Goal: Information Seeking & Learning: Learn about a topic

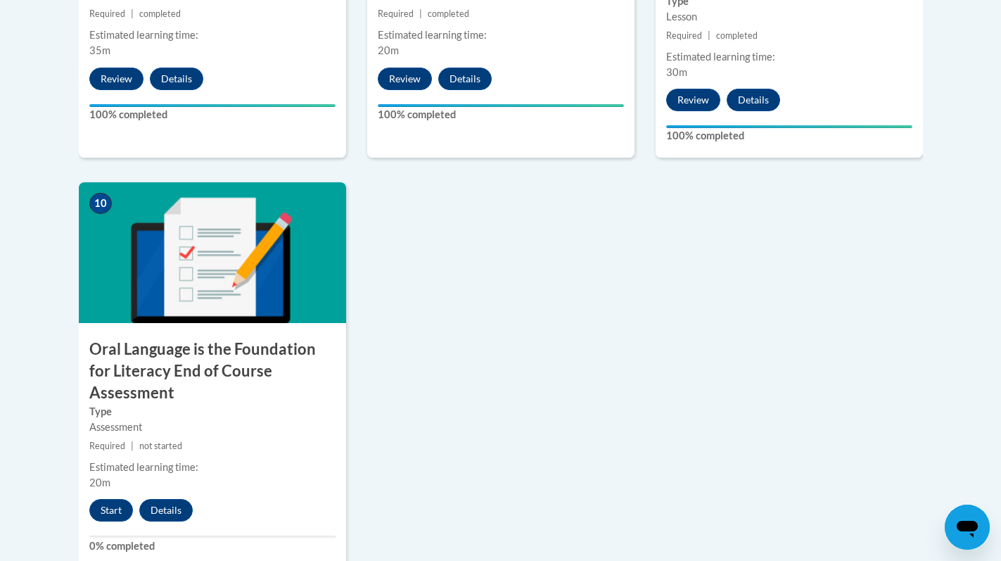
scroll to position [1478, 0]
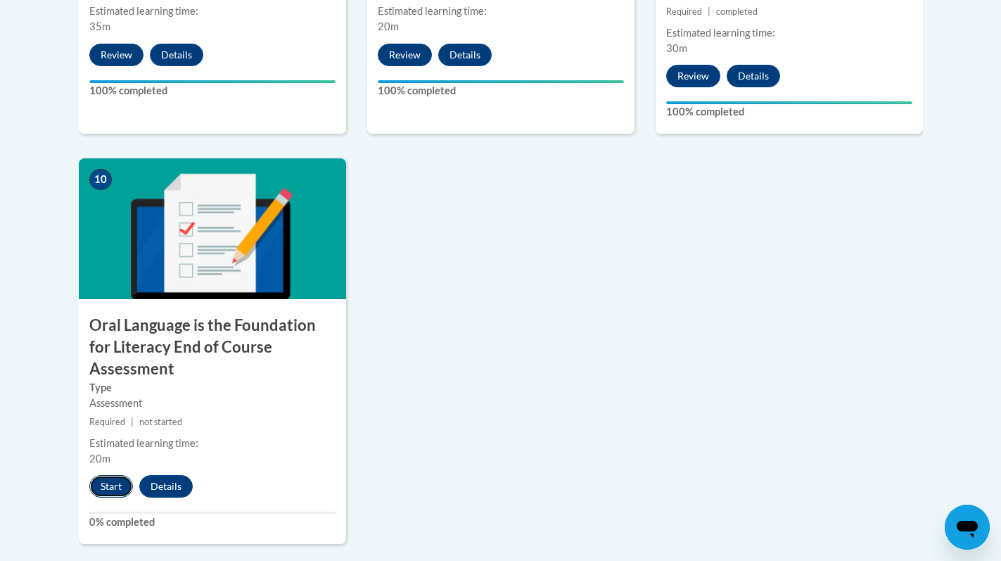
click at [98, 475] on button "Start" at bounding box center [111, 486] width 44 height 23
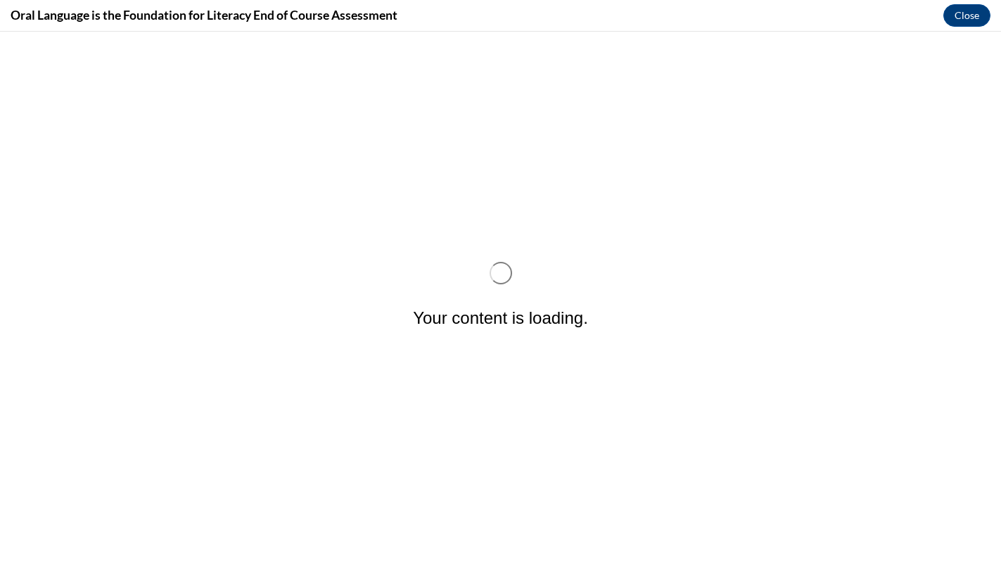
scroll to position [0, 0]
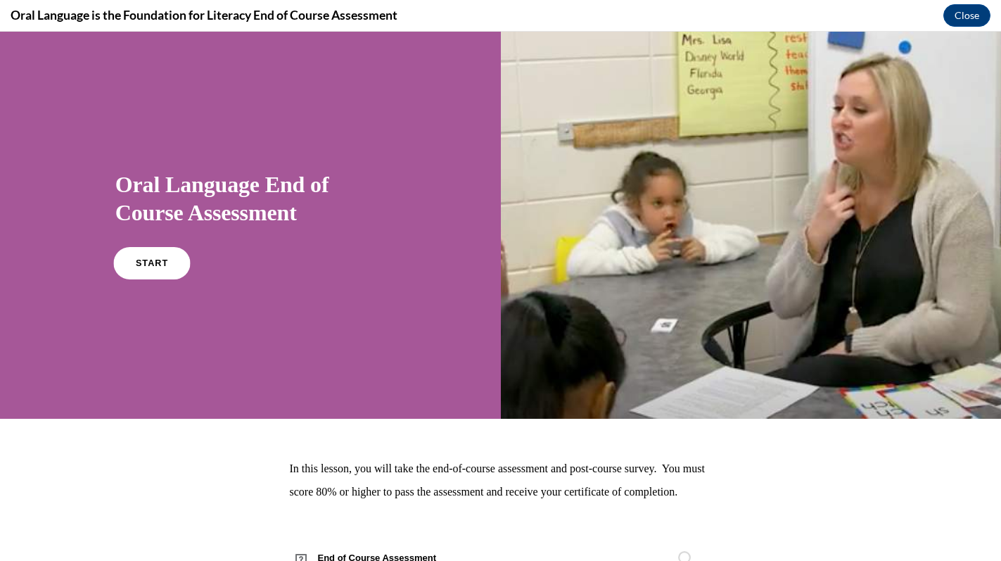
click at [157, 260] on span "START" at bounding box center [152, 263] width 32 height 11
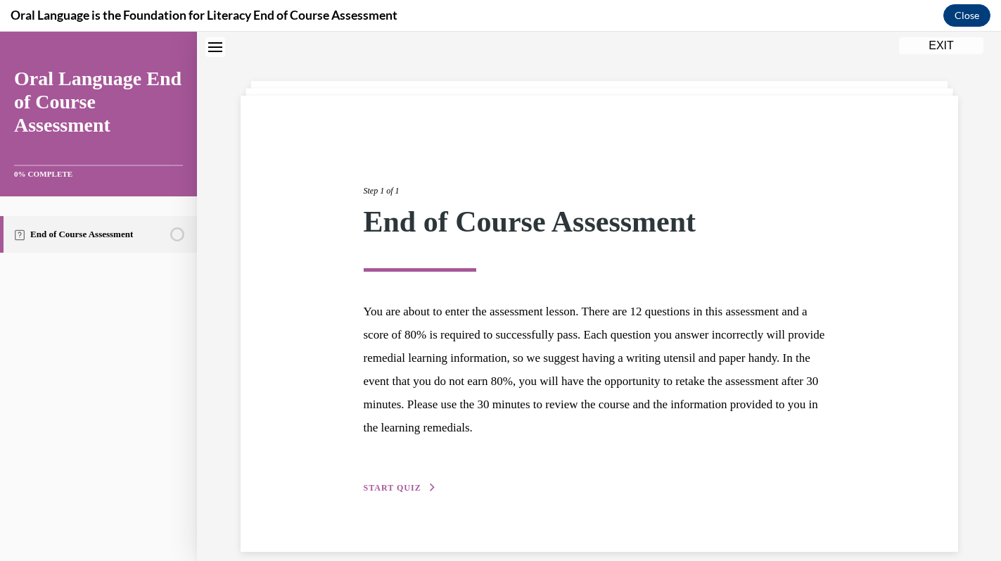
scroll to position [62, 0]
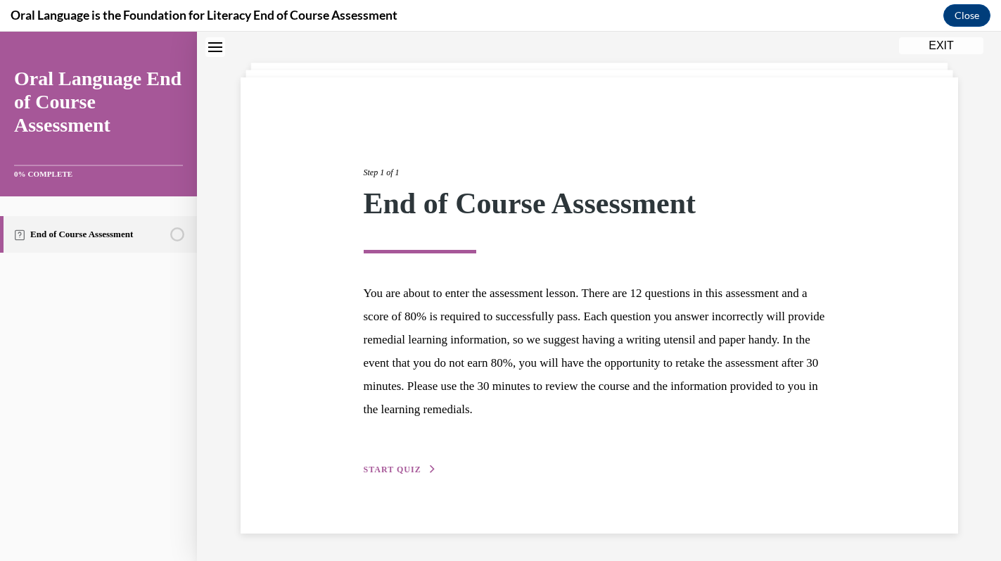
click at [403, 465] on span "START QUIZ" at bounding box center [393, 469] width 58 height 10
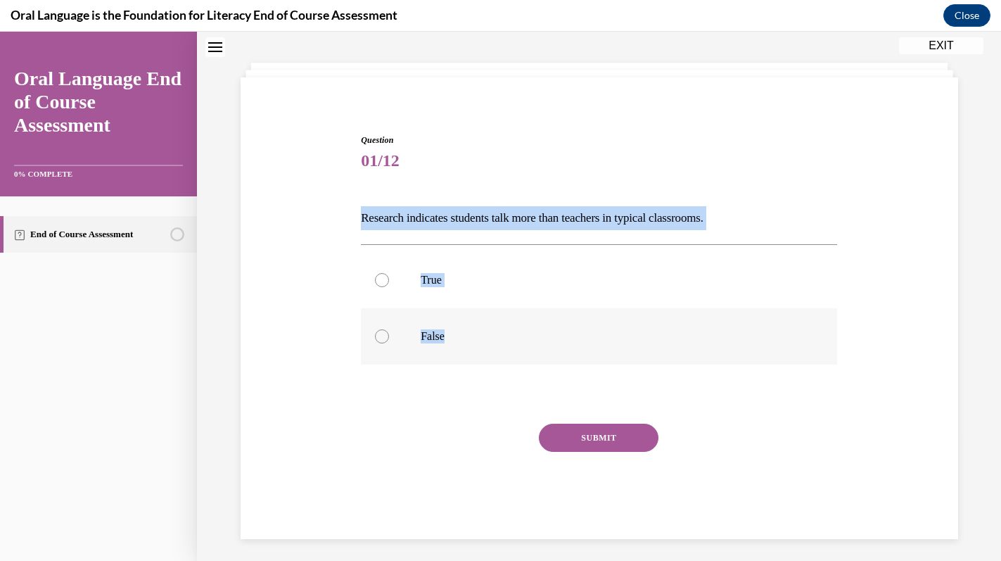
drag, startPoint x: 359, startPoint y: 218, endPoint x: 451, endPoint y: 345, distance: 156.2
click at [451, 345] on div "Question 01/12 Research indicates students talk more than teachers in typical c…" at bounding box center [598, 326] width 483 height 426
copy div "Research indicates students talk more than teachers in typical classrooms.   Tr…"
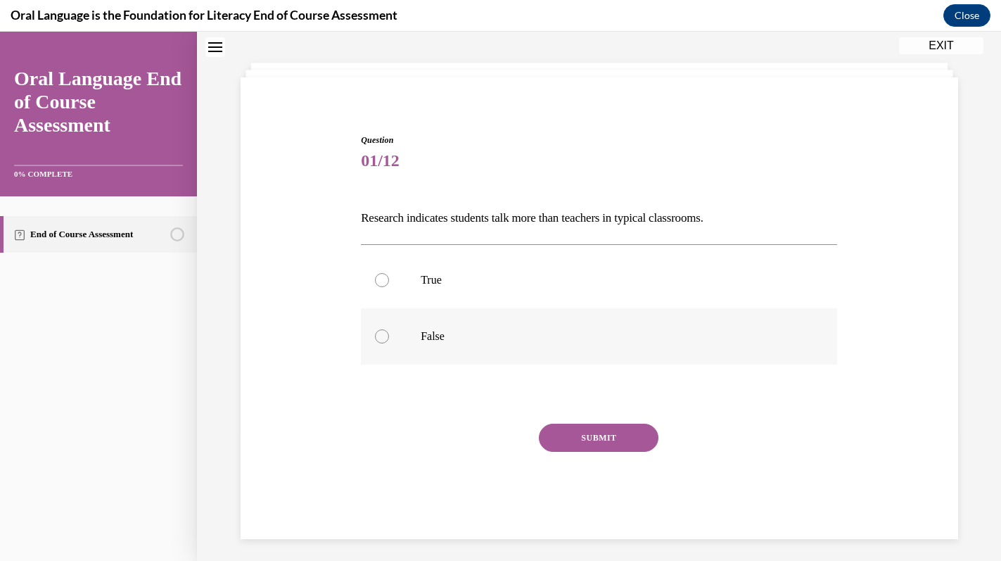
click at [387, 338] on div at bounding box center [382, 336] width 14 height 14
click at [387, 338] on input "False" at bounding box center [382, 336] width 14 height 14
radio input "true"
click at [563, 435] on button "SUBMIT" at bounding box center [599, 437] width 120 height 28
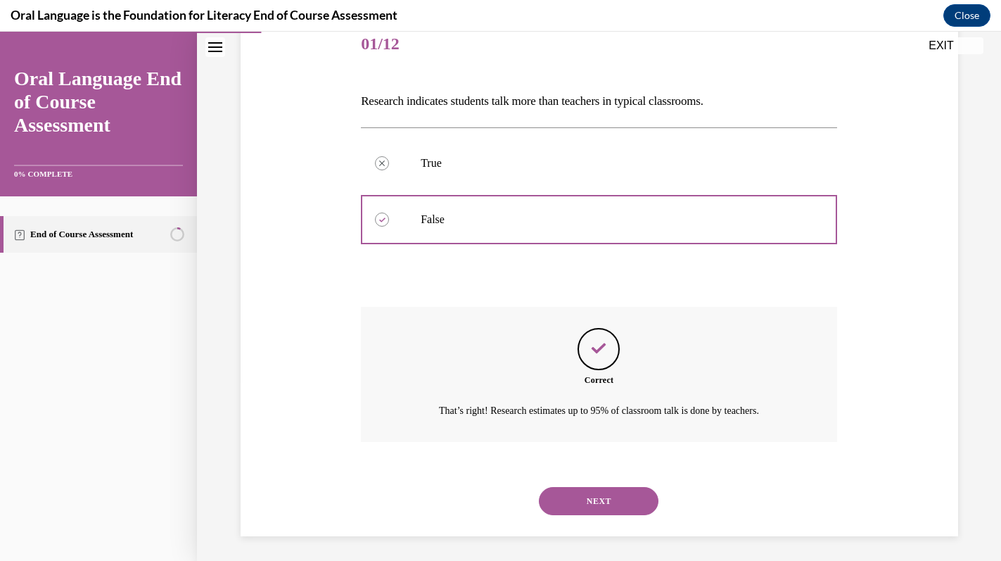
scroll to position [182, 0]
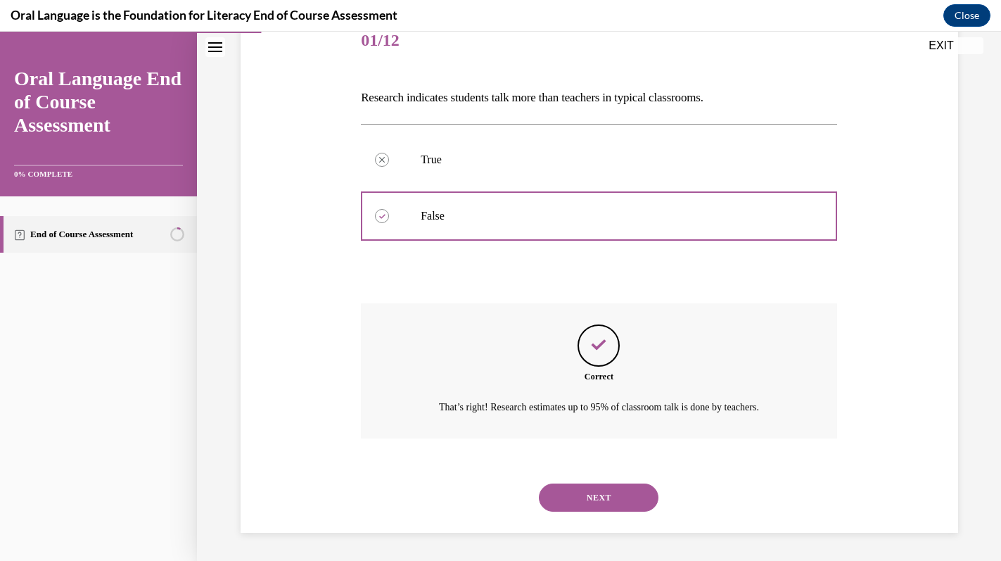
click at [572, 494] on button "NEXT" at bounding box center [599, 497] width 120 height 28
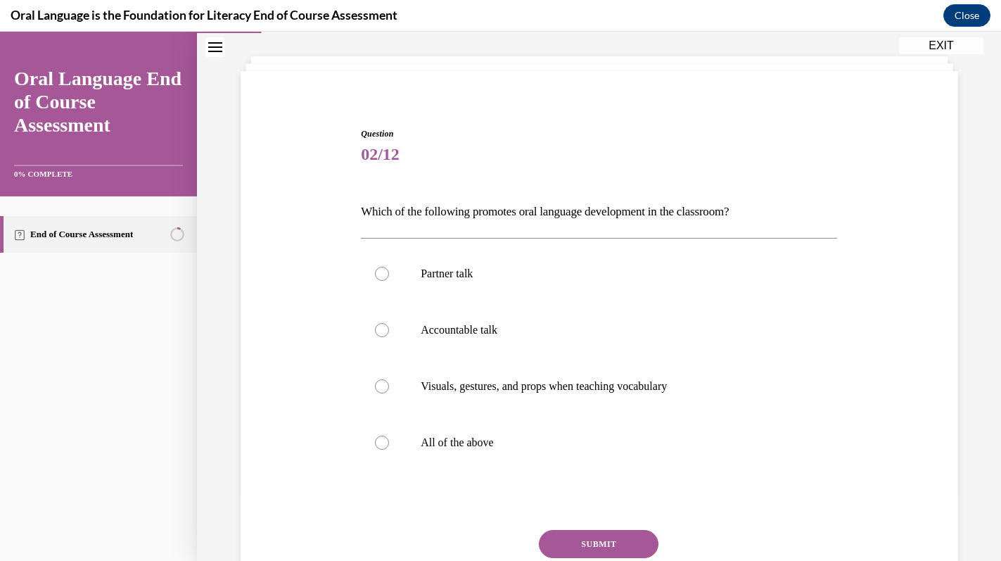
scroll to position [72, 0]
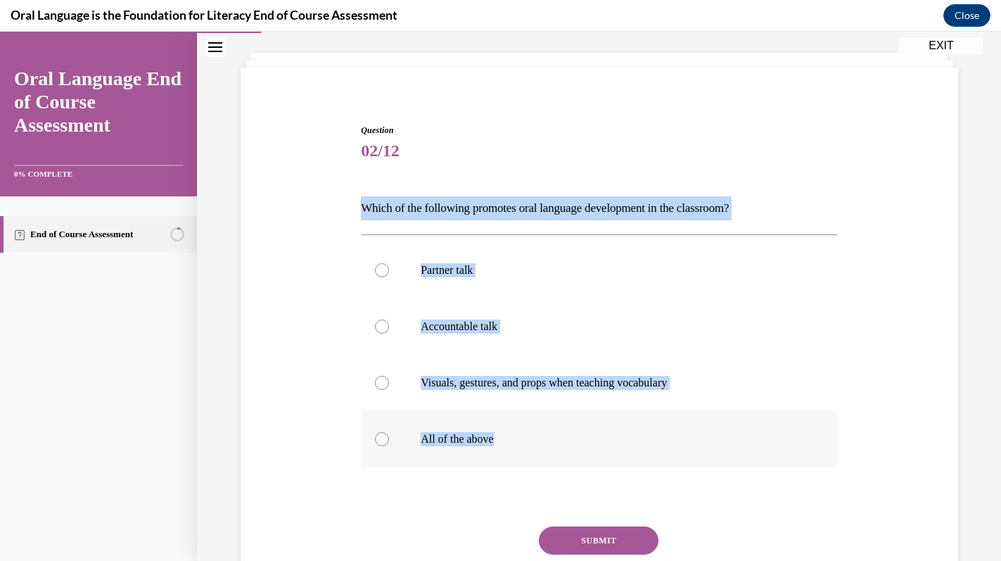
drag, startPoint x: 358, startPoint y: 203, endPoint x: 513, endPoint y: 441, distance: 284.0
click at [513, 441] on div "Question 02/12 Which of the following promotes oral language development in the…" at bounding box center [598, 372] width 483 height 539
copy div "Which of the following promotes oral language development in the classroom?  Pa…"
click at [397, 432] on label "All of the above" at bounding box center [599, 439] width 476 height 56
click at [389, 432] on input "All of the above" at bounding box center [382, 439] width 14 height 14
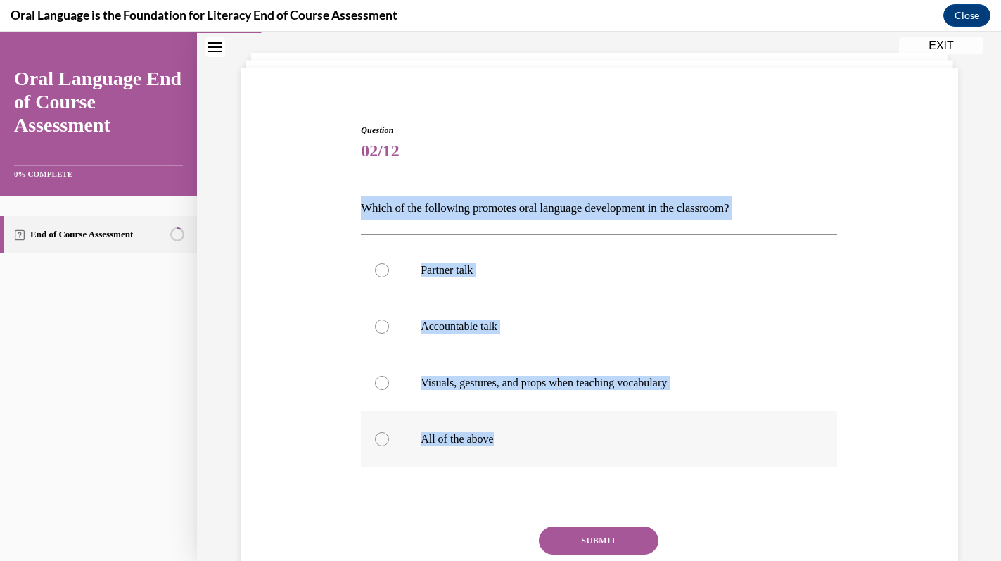
radio input "true"
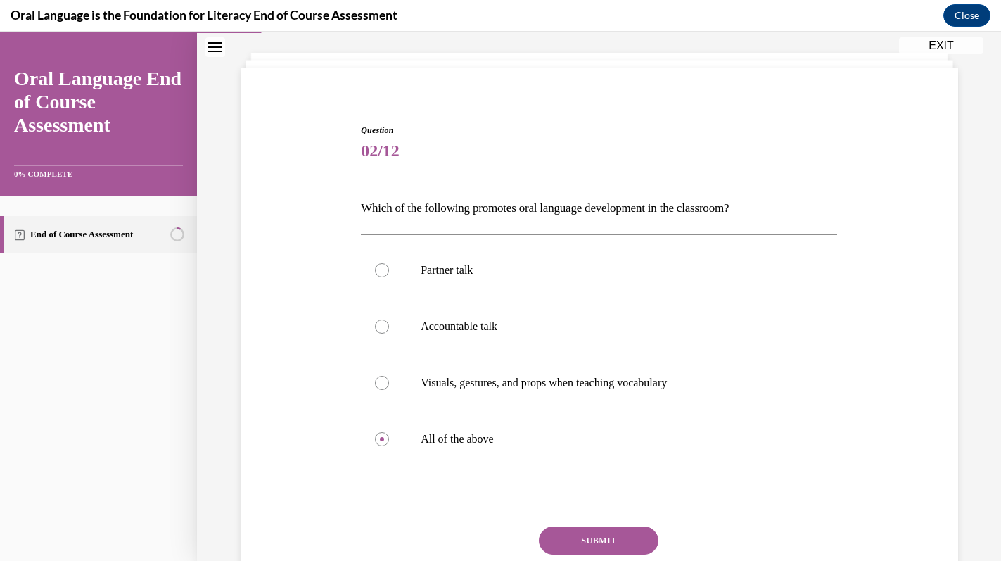
click at [577, 536] on button "SUBMIT" at bounding box center [599, 540] width 120 height 28
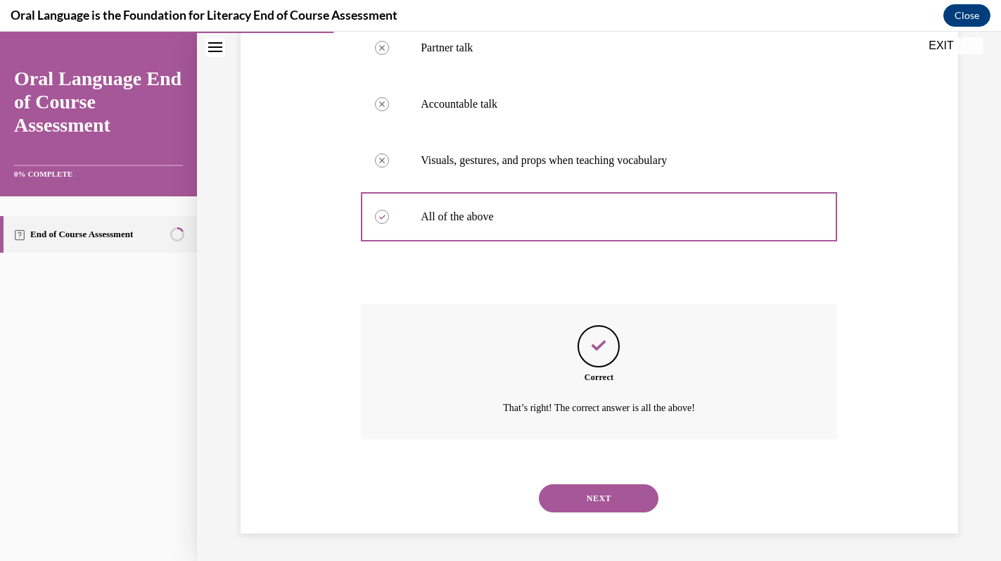
scroll to position [295, 0]
click at [592, 492] on button "NEXT" at bounding box center [599, 497] width 120 height 28
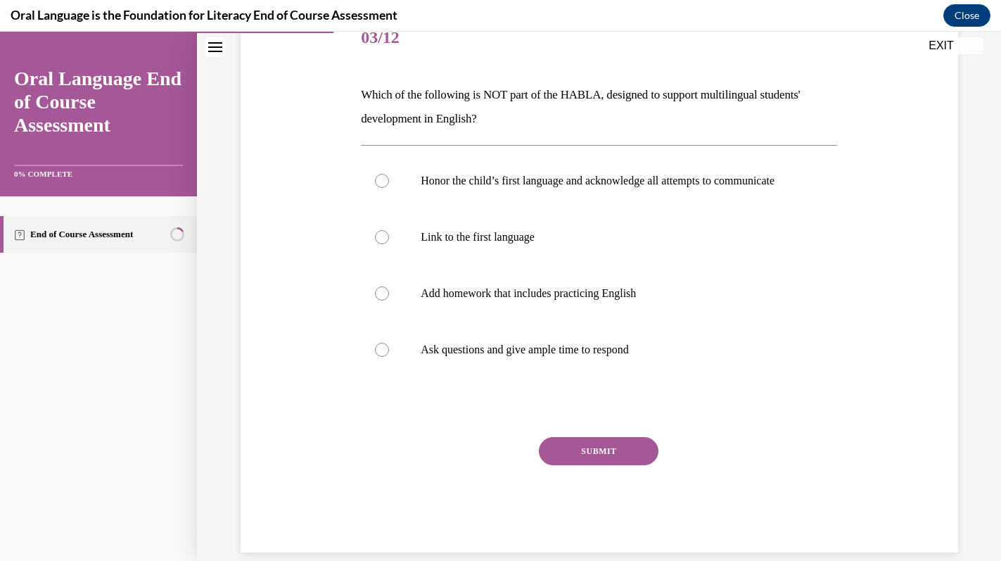
scroll to position [183, 0]
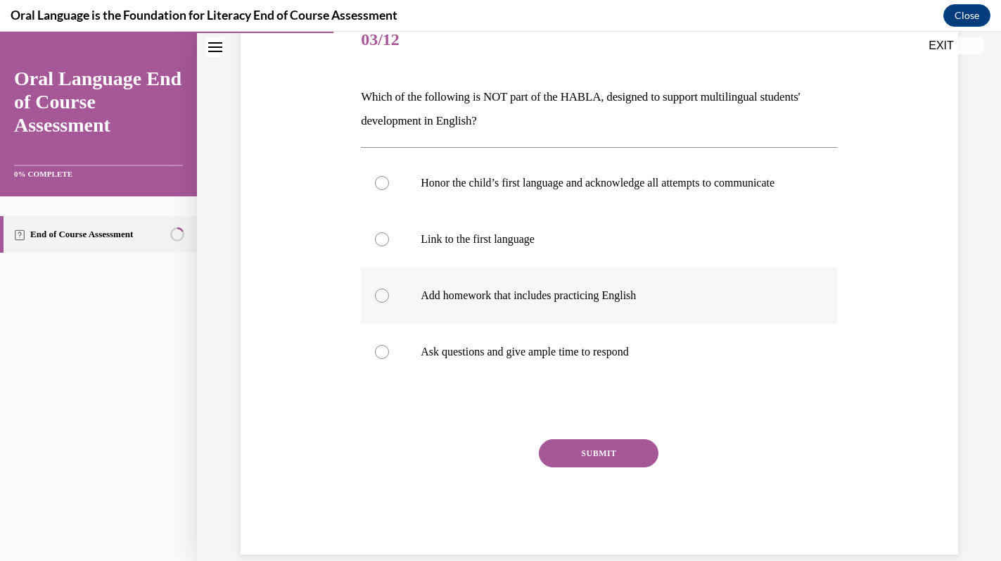
click at [618, 322] on label "Add homework that includes practicing English" at bounding box center [599, 295] width 476 height 56
click at [389, 302] on input "Add homework that includes practicing English" at bounding box center [382, 295] width 14 height 14
radio input "true"
click at [580, 467] on button "SUBMIT" at bounding box center [599, 453] width 120 height 28
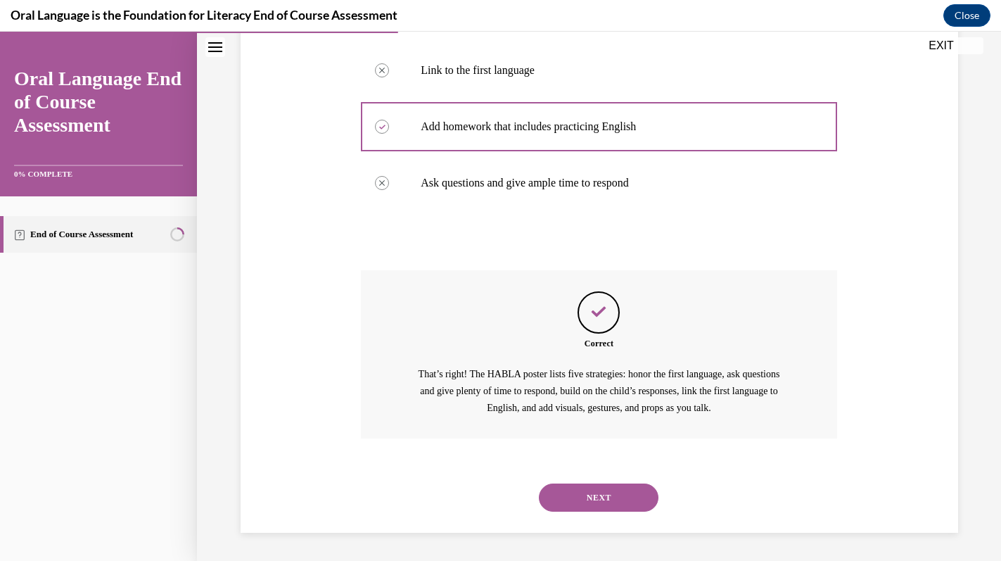
scroll to position [366, 0]
click at [580, 492] on button "NEXT" at bounding box center [599, 497] width 120 height 28
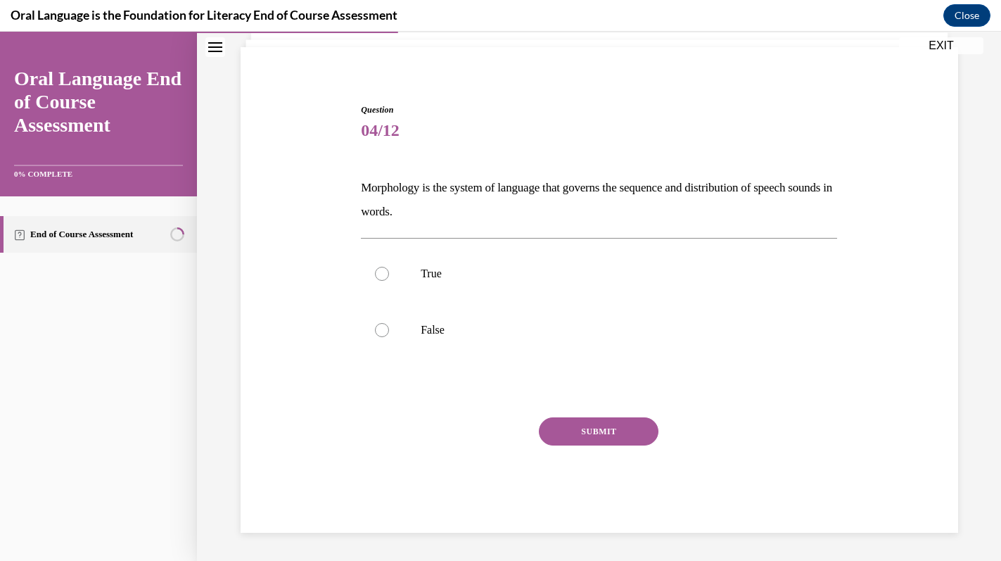
scroll to position [92, 0]
click at [421, 340] on label "False" at bounding box center [599, 330] width 476 height 56
click at [389, 337] on input "False" at bounding box center [382, 330] width 14 height 14
radio input "true"
click at [572, 420] on button "SUBMIT" at bounding box center [599, 431] width 120 height 28
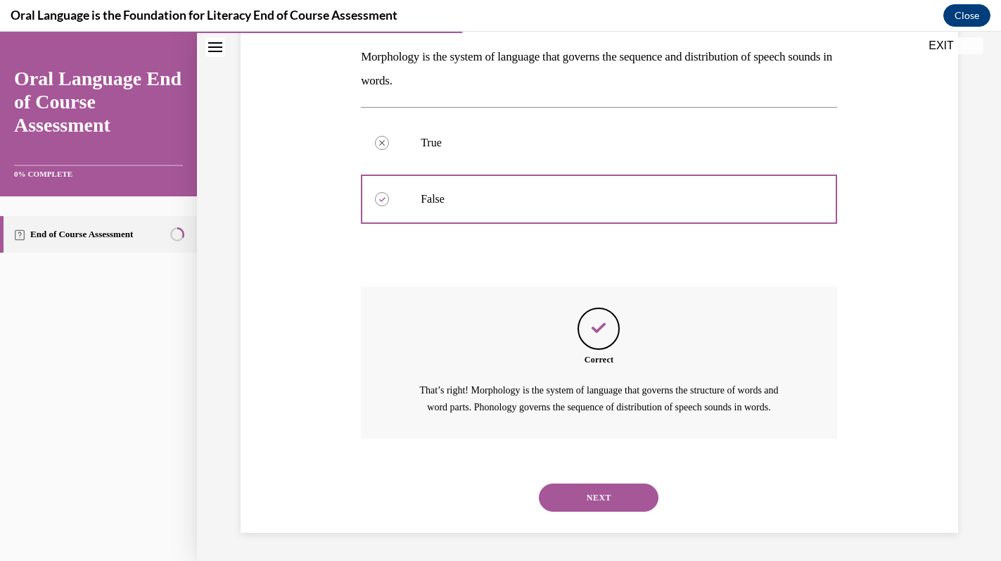
scroll to position [239, 0]
click at [575, 494] on button "NEXT" at bounding box center [599, 497] width 120 height 28
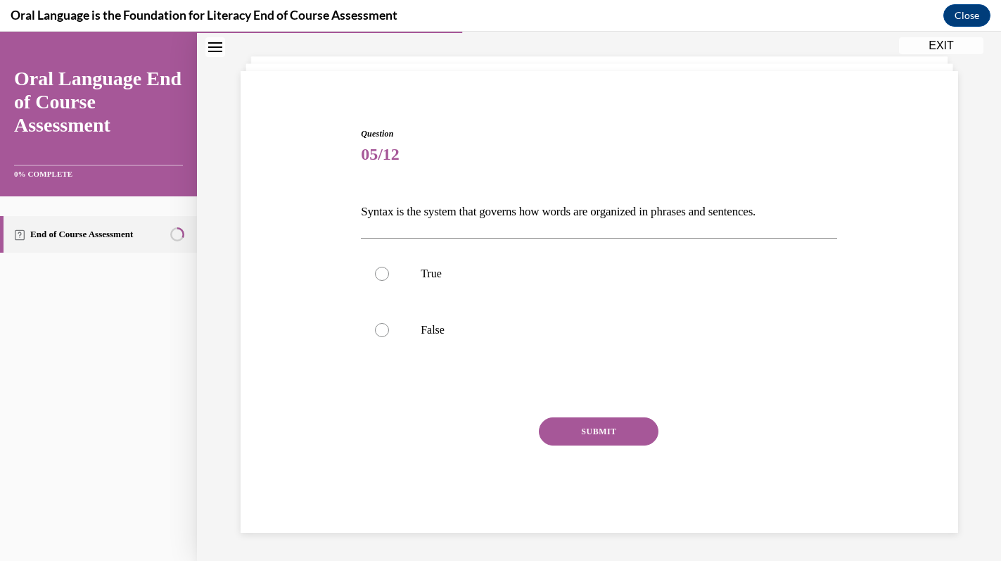
scroll to position [68, 0]
click at [466, 286] on label "True" at bounding box center [599, 273] width 476 height 56
click at [389, 281] on input "True" at bounding box center [382, 274] width 14 height 14
radio input "true"
click at [578, 427] on button "SUBMIT" at bounding box center [599, 431] width 120 height 28
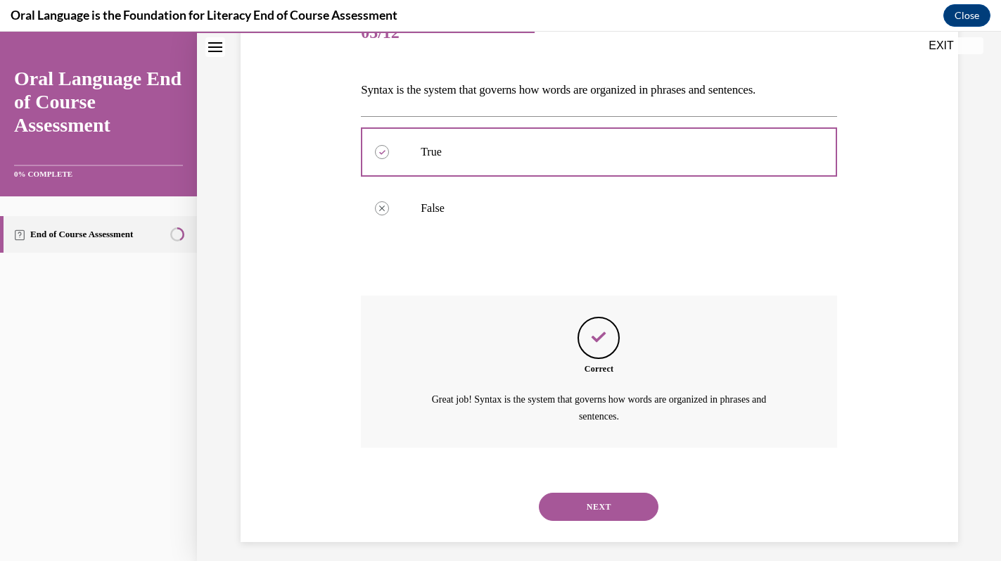
scroll to position [198, 0]
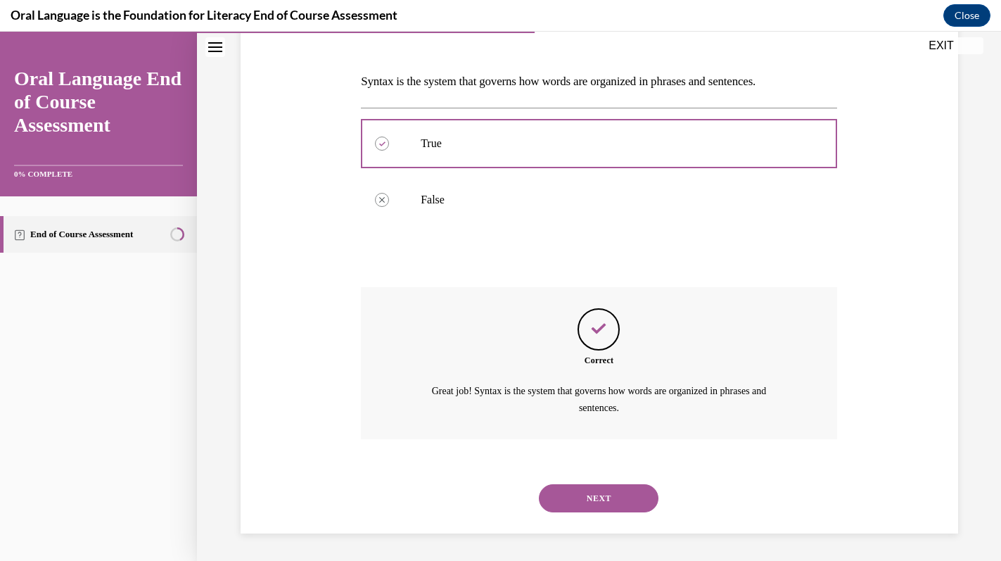
click at [577, 491] on button "NEXT" at bounding box center [599, 498] width 120 height 28
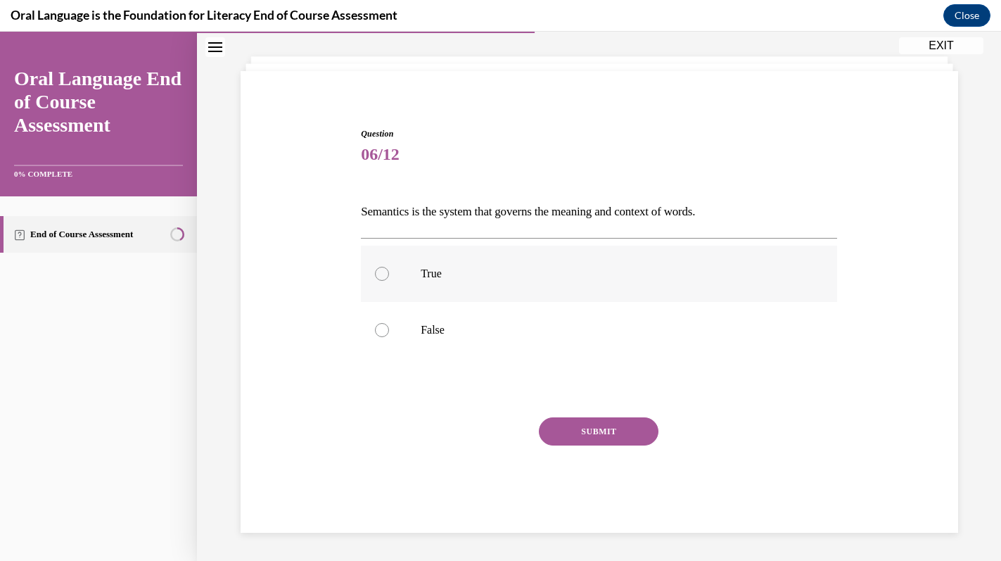
click at [478, 280] on p "True" at bounding box center [611, 274] width 381 height 14
click at [389, 280] on input "True" at bounding box center [382, 274] width 14 height 14
radio input "true"
click at [565, 428] on button "SUBMIT" at bounding box center [599, 431] width 120 height 28
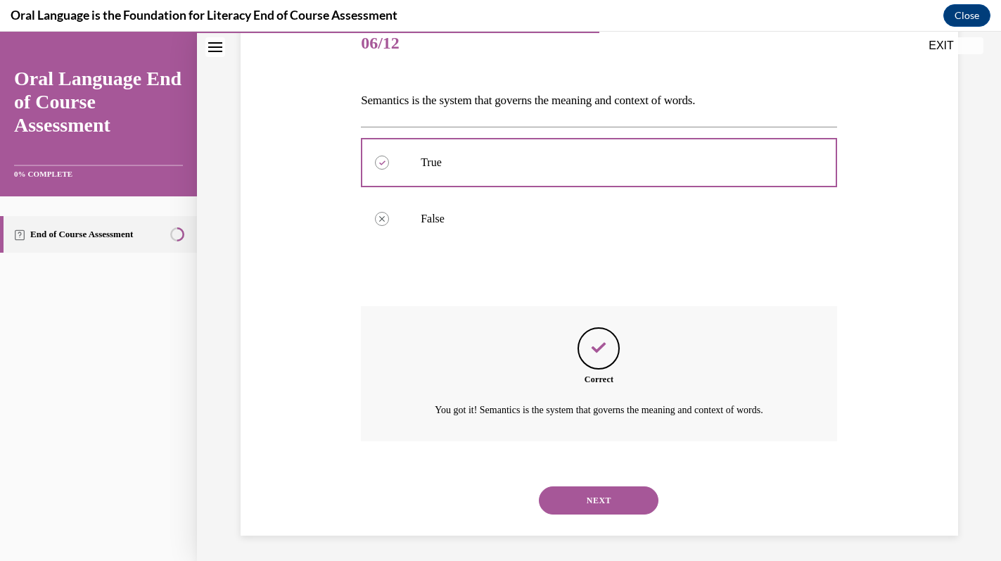
scroll to position [182, 0]
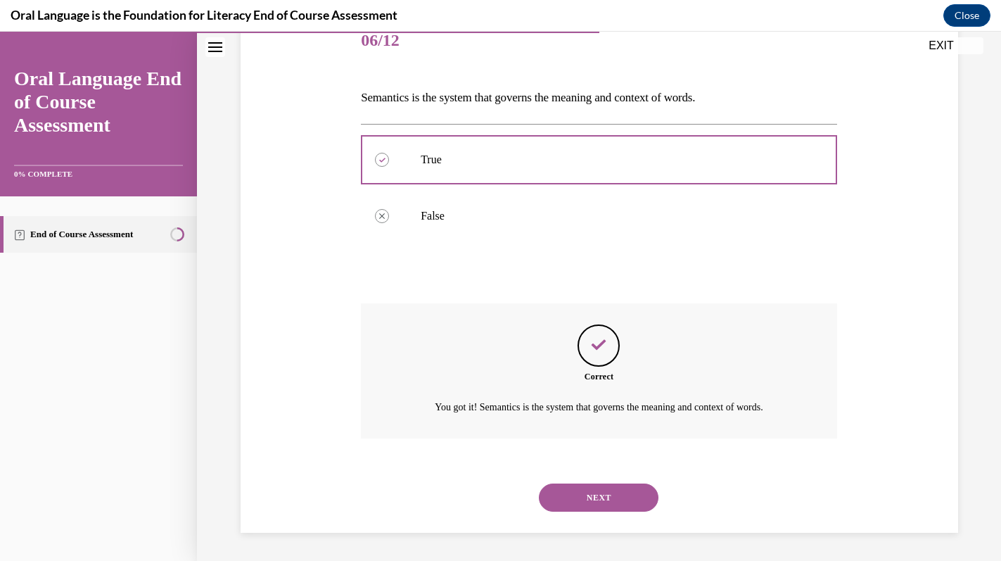
click at [565, 486] on button "NEXT" at bounding box center [599, 497] width 120 height 28
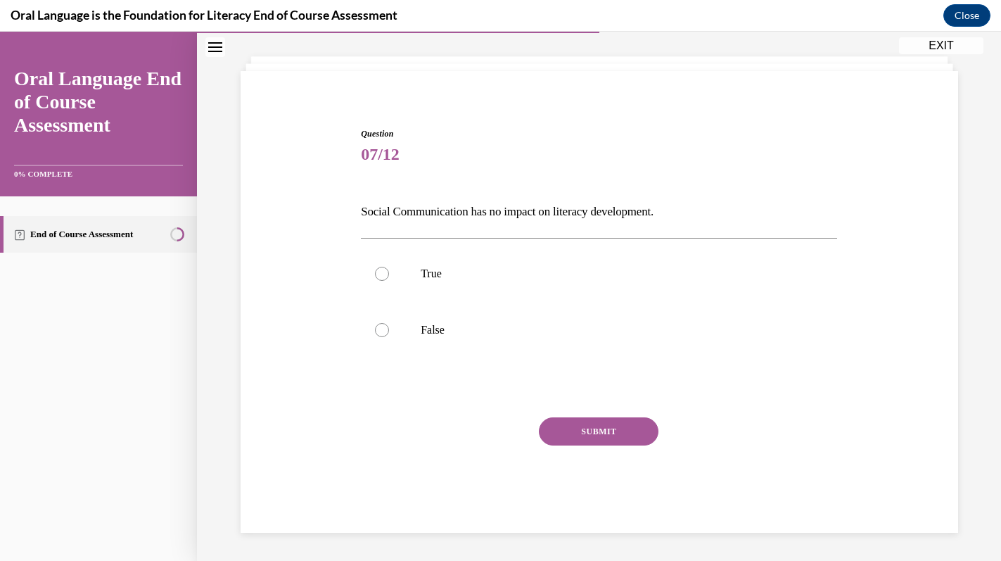
scroll to position [68, 0]
click at [397, 340] on label "False" at bounding box center [599, 330] width 476 height 56
click at [389, 337] on input "False" at bounding box center [382, 330] width 14 height 14
radio input "true"
click at [572, 430] on button "SUBMIT" at bounding box center [599, 431] width 120 height 28
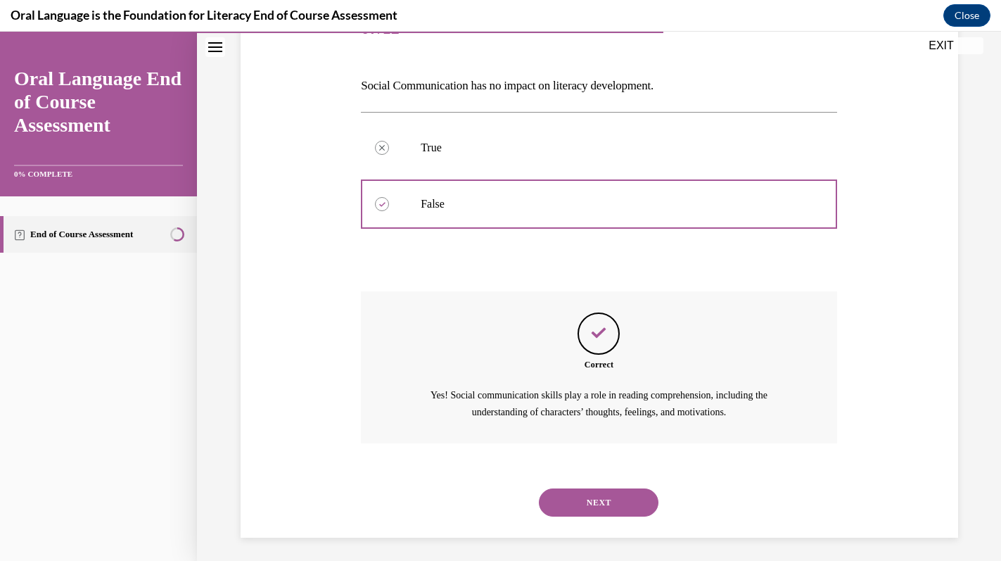
scroll to position [198, 0]
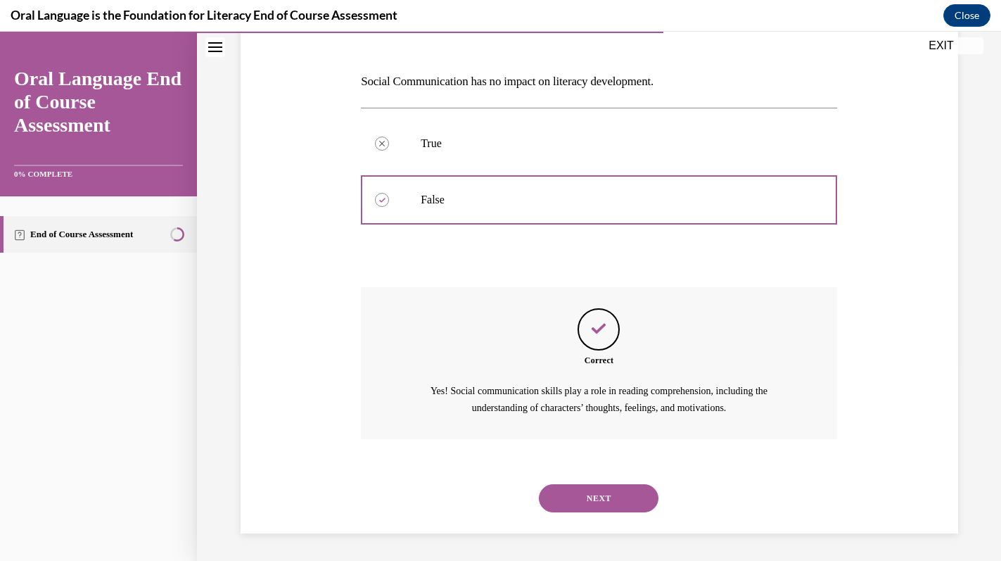
click at [570, 497] on button "NEXT" at bounding box center [599, 498] width 120 height 28
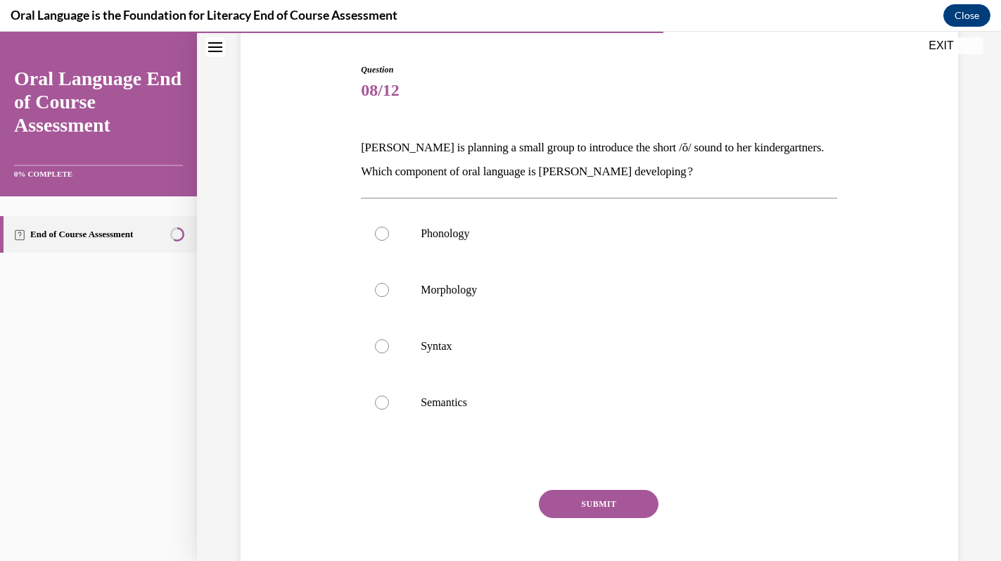
scroll to position [138, 0]
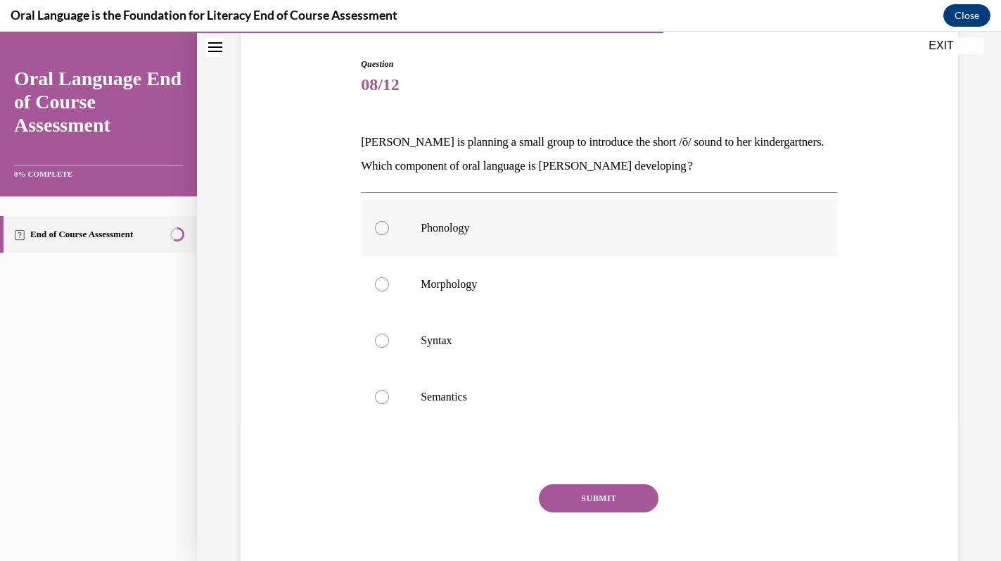
click at [521, 231] on p "Phonology" at bounding box center [611, 228] width 381 height 14
click at [389, 231] on input "Phonology" at bounding box center [382, 228] width 14 height 14
radio input "true"
click at [580, 504] on button "SUBMIT" at bounding box center [599, 498] width 120 height 28
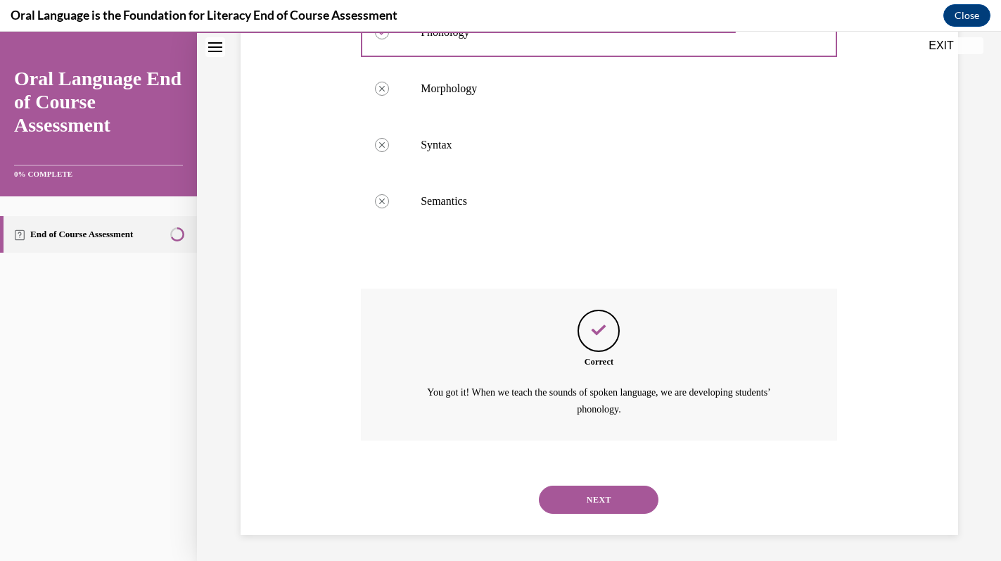
scroll to position [335, 0]
click at [585, 494] on button "NEXT" at bounding box center [599, 498] width 120 height 28
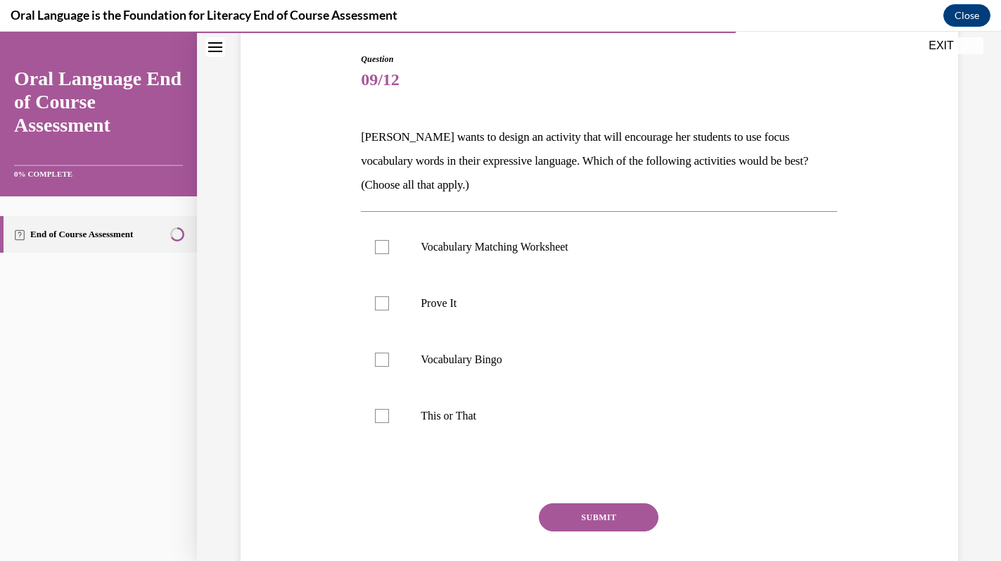
scroll to position [141, 0]
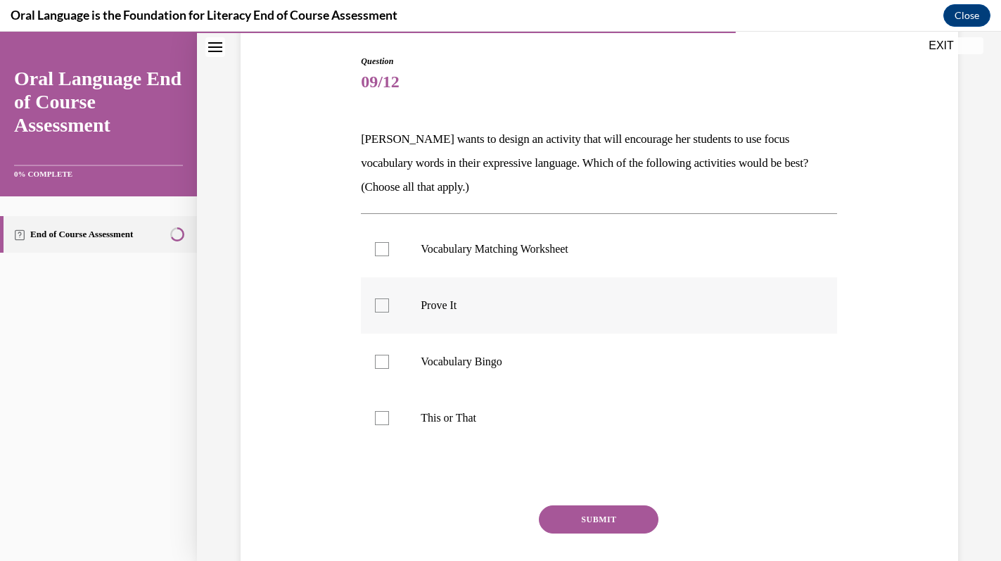
click at [402, 316] on label "Prove It" at bounding box center [599, 305] width 476 height 56
click at [389, 312] on input "Prove It" at bounding box center [382, 305] width 14 height 14
click at [402, 316] on label "Prove It" at bounding box center [599, 305] width 476 height 56
click at [389, 312] on input "Prove It" at bounding box center [382, 305] width 14 height 14
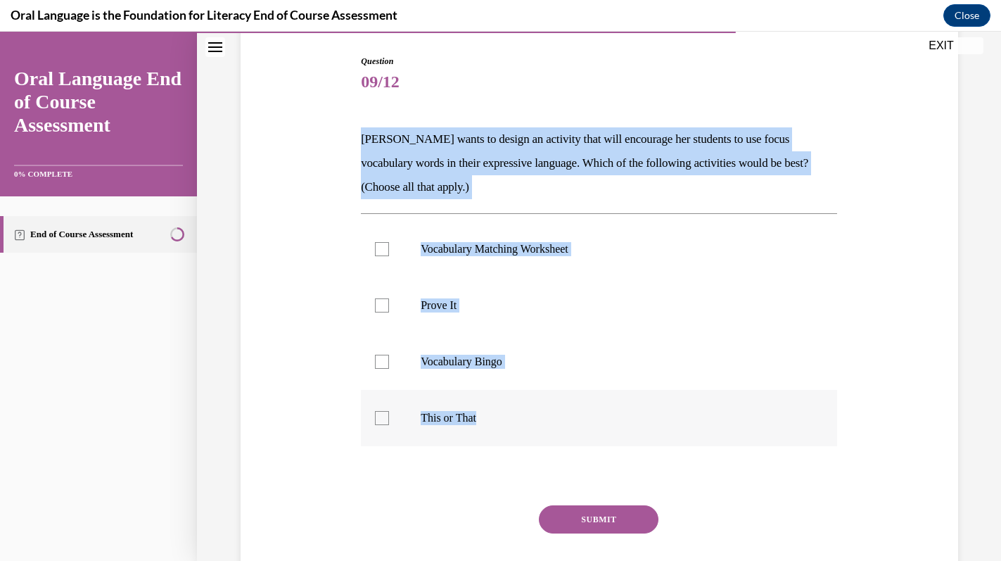
drag, startPoint x: 359, startPoint y: 132, endPoint x: 497, endPoint y: 412, distance: 312.6
click at [497, 414] on div "Question 09/12 Mrs. Butler wants to design an activity that will encourage her …" at bounding box center [598, 327] width 483 height 587
copy div "Mrs. Butler wants to design an activity that will encourage her students to use…"
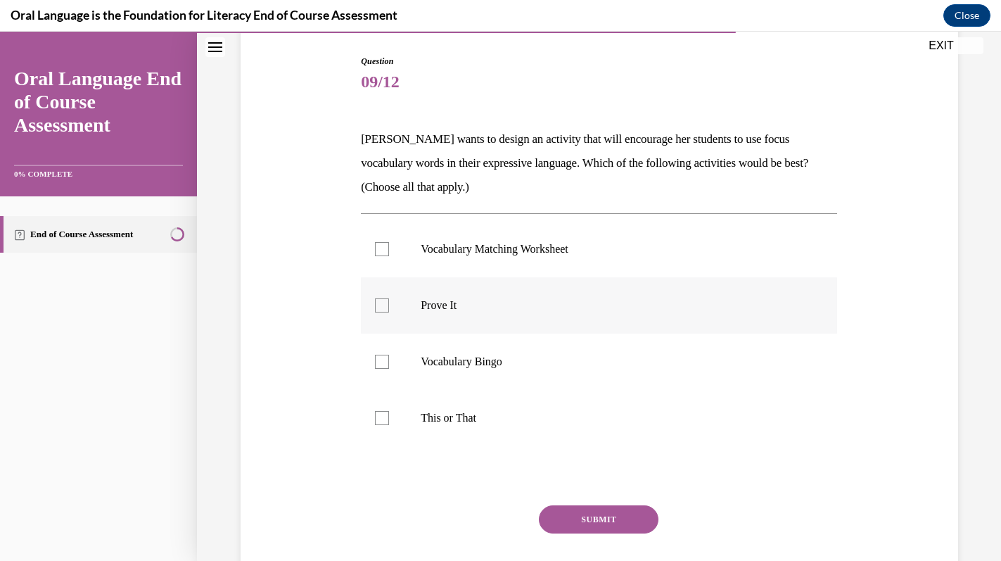
click at [397, 317] on label "Prove It" at bounding box center [599, 305] width 476 height 56
click at [389, 312] on input "Prove It" at bounding box center [382, 305] width 14 height 14
checkbox input "true"
click at [384, 416] on div at bounding box center [382, 418] width 14 height 14
click at [384, 416] on input "This or That" at bounding box center [382, 418] width 14 height 14
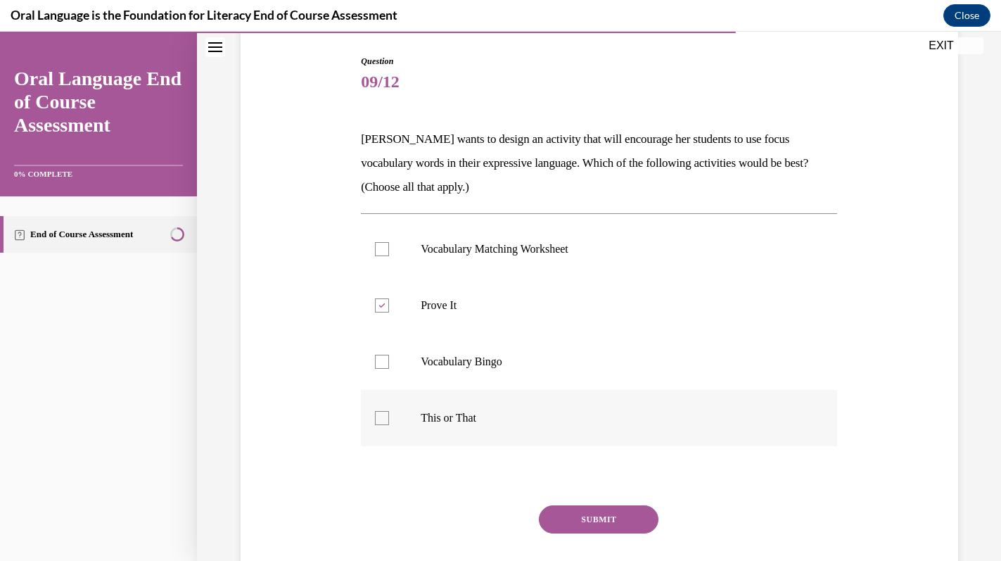
checkbox input "true"
click at [606, 532] on div "SUBMIT" at bounding box center [599, 540] width 476 height 70
click at [600, 520] on button "SUBMIT" at bounding box center [599, 519] width 120 height 28
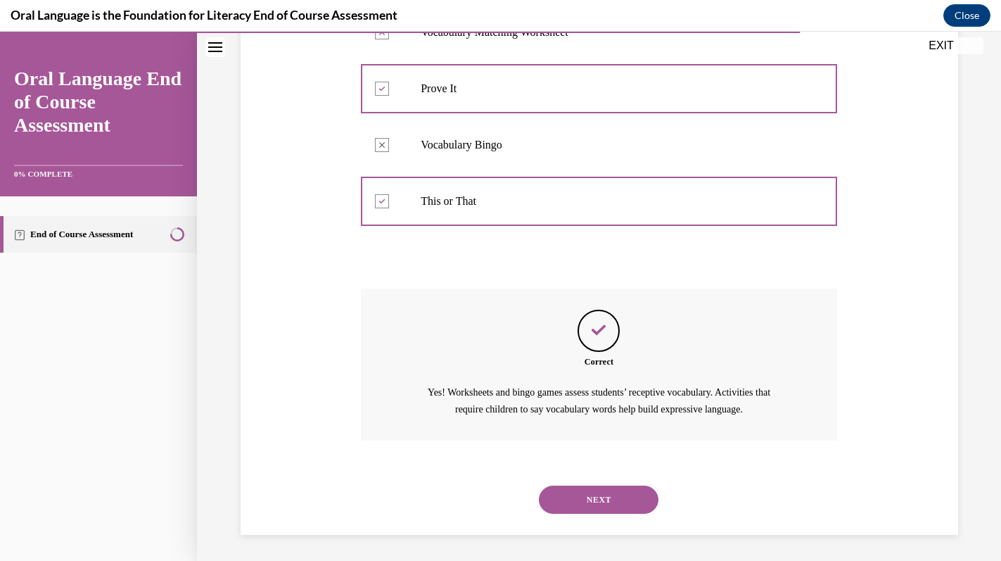
scroll to position [359, 0]
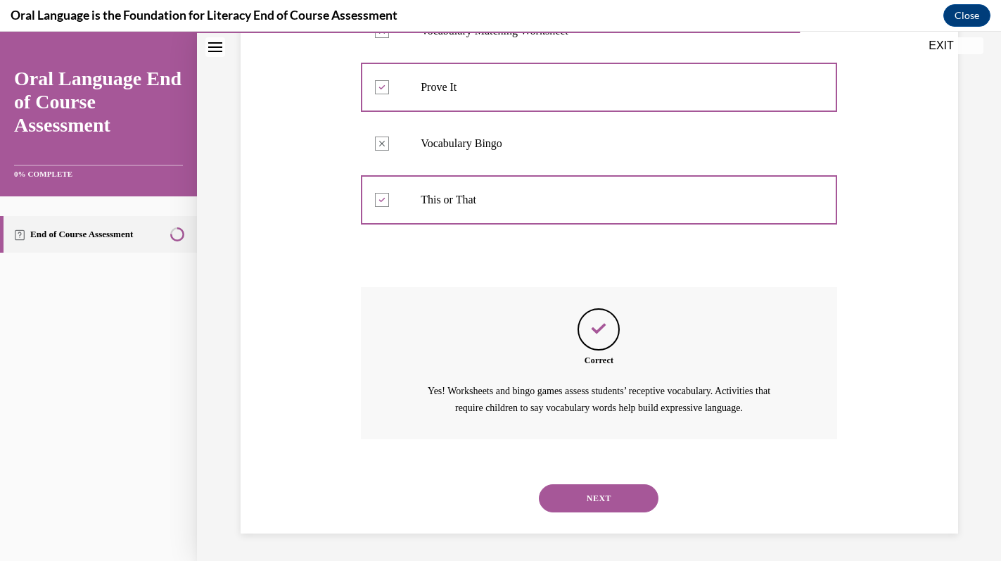
click at [603, 499] on button "NEXT" at bounding box center [599, 498] width 120 height 28
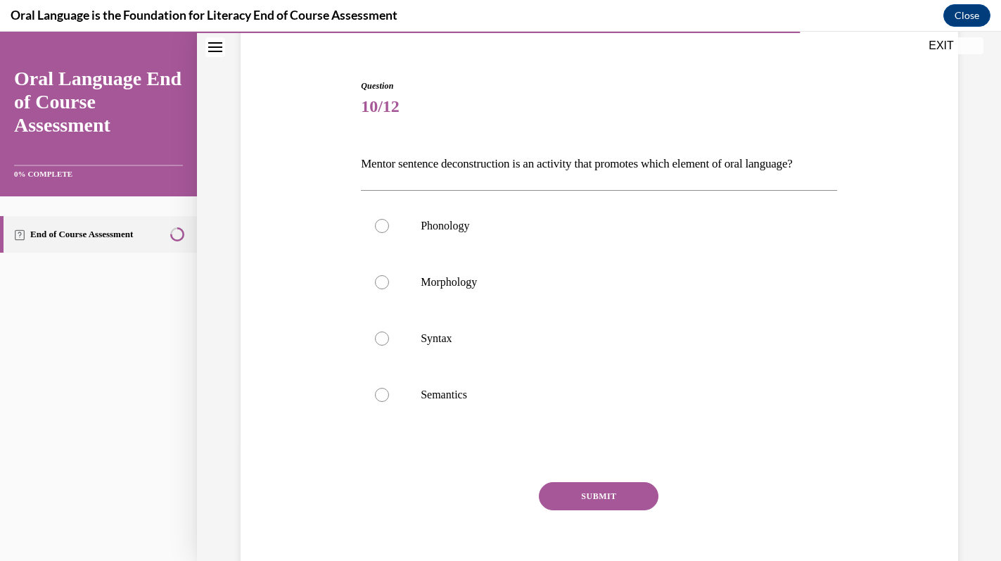
scroll to position [133, 0]
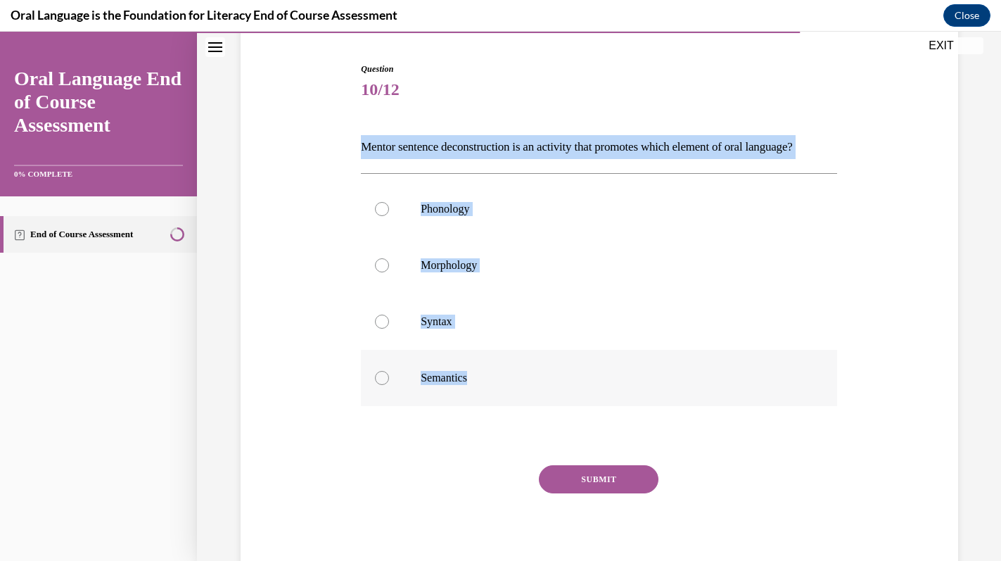
drag, startPoint x: 357, startPoint y: 141, endPoint x: 489, endPoint y: 403, distance: 292.8
click at [489, 404] on div "Question 10/12 Mentor sentence deconstruction is an activity that promotes whic…" at bounding box center [598, 310] width 483 height 539
copy div "Mentor sentence deconstruction is an activity that promotes which element of or…"
click at [381, 328] on div at bounding box center [382, 321] width 14 height 14
click at [381, 328] on input "Syntax" at bounding box center [382, 321] width 14 height 14
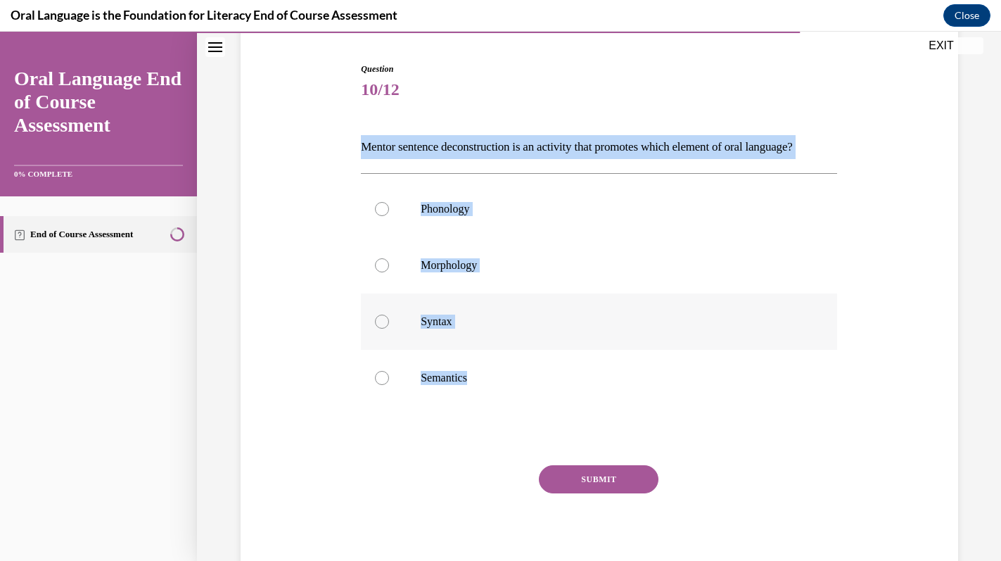
radio input "true"
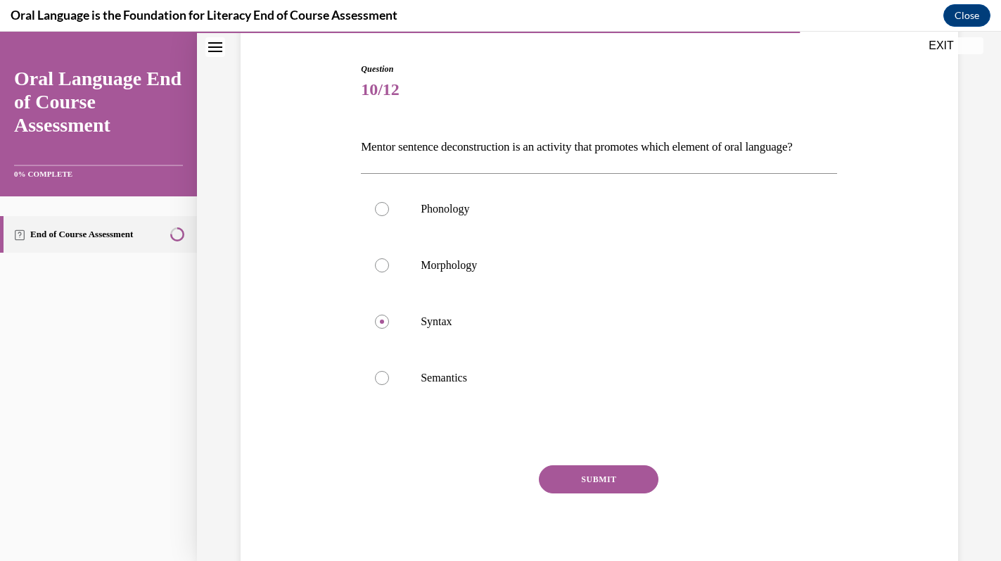
click at [620, 493] on button "SUBMIT" at bounding box center [599, 479] width 120 height 28
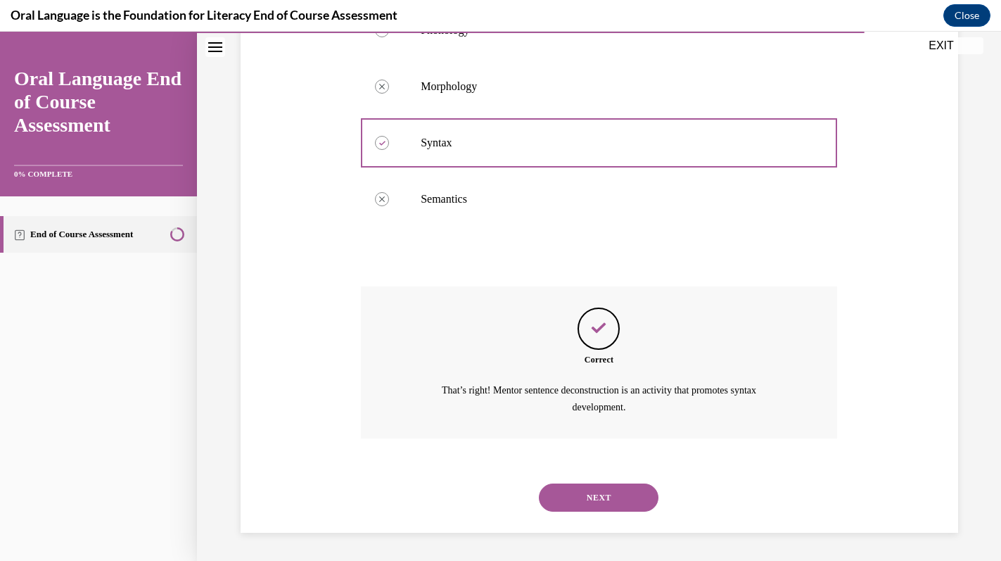
scroll to position [335, 0]
click at [598, 497] on button "NEXT" at bounding box center [599, 497] width 120 height 28
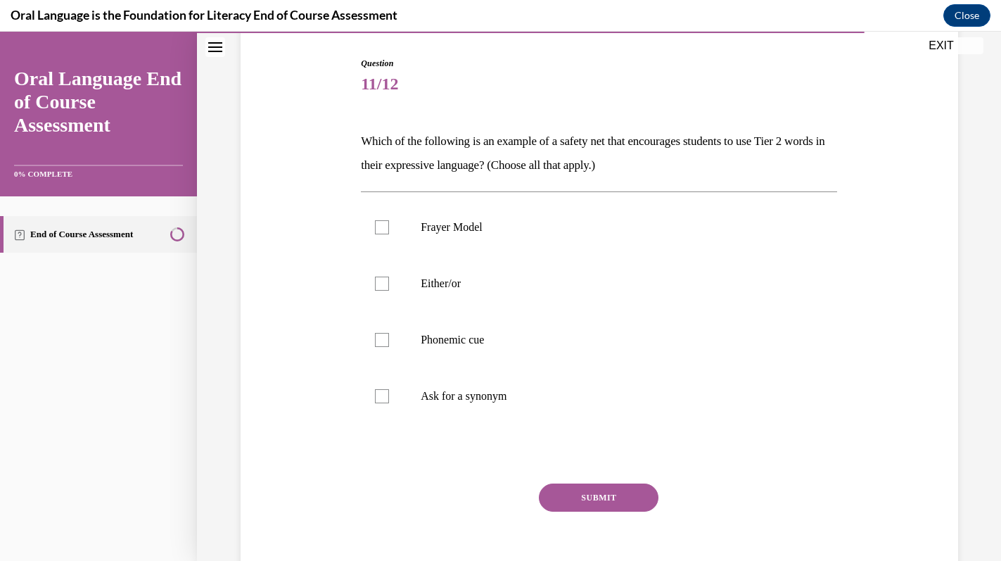
scroll to position [141, 0]
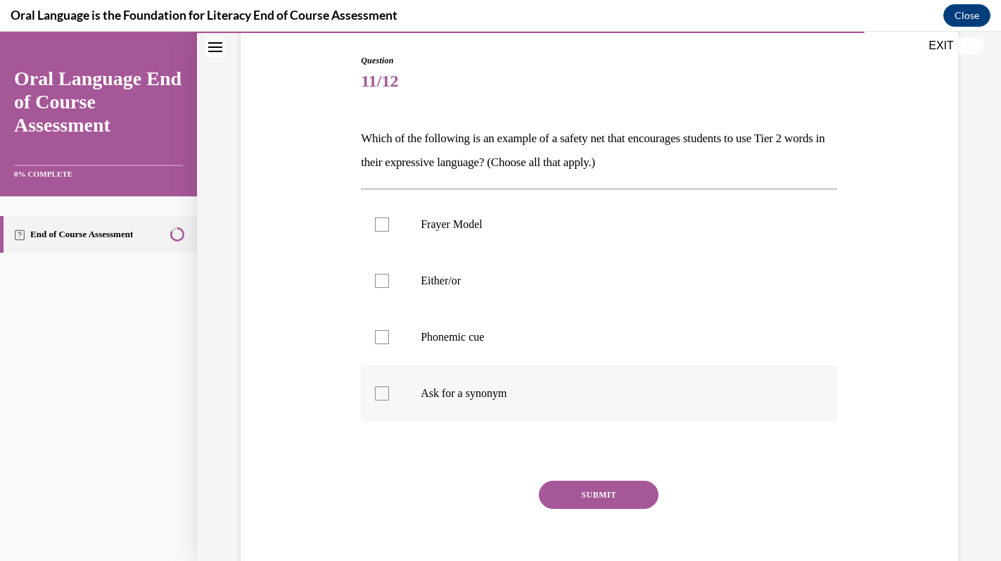
drag, startPoint x: 356, startPoint y: 127, endPoint x: 536, endPoint y: 395, distance: 322.8
click at [536, 395] on div "Question 11/12 Which of the following is an example of a safety net that encour…" at bounding box center [599, 304] width 724 height 584
copy div "Which of the following is an example of a safety net that encourages students t…"
click at [382, 278] on div at bounding box center [382, 281] width 14 height 14
click at [382, 278] on input "Either/or" at bounding box center [382, 281] width 14 height 14
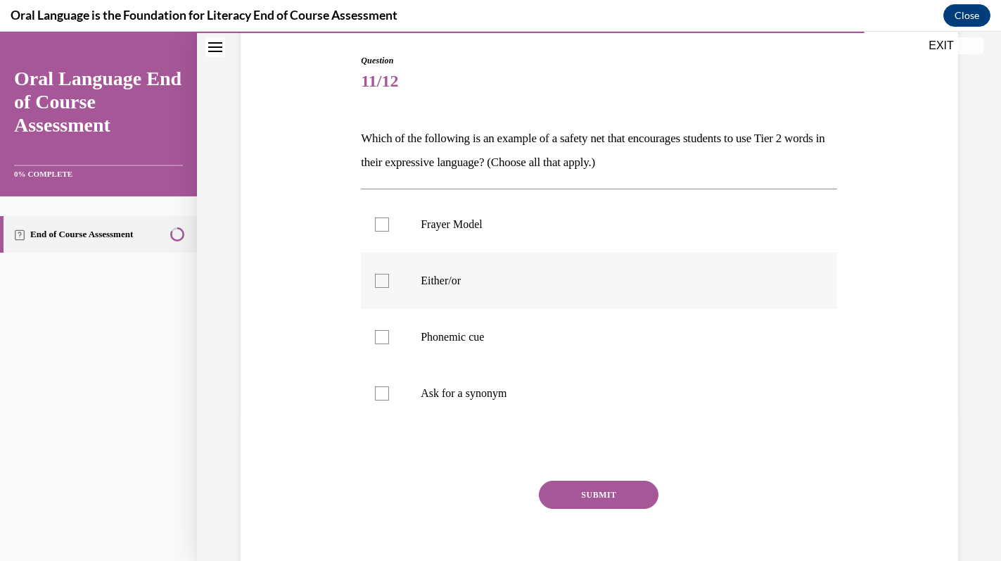
checkbox input "true"
click at [388, 334] on div at bounding box center [382, 337] width 14 height 14
click at [388, 334] on input "Phonemic cue" at bounding box center [382, 337] width 14 height 14
checkbox input "true"
click at [387, 397] on div at bounding box center [382, 393] width 14 height 14
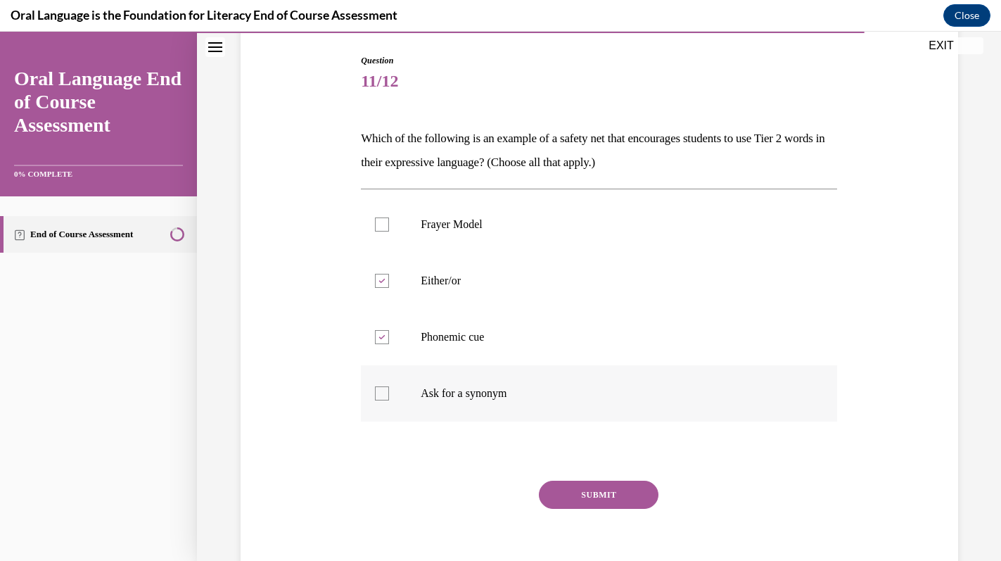
click at [387, 397] on input "Ask for a synonym" at bounding box center [382, 393] width 14 height 14
checkbox input "true"
click at [568, 494] on button "SUBMIT" at bounding box center [599, 494] width 120 height 28
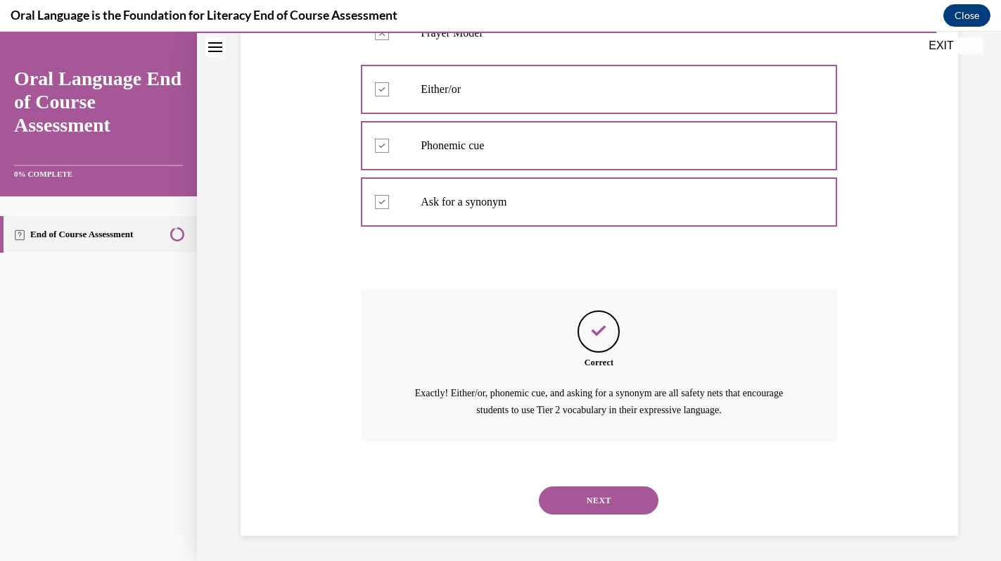
scroll to position [335, 0]
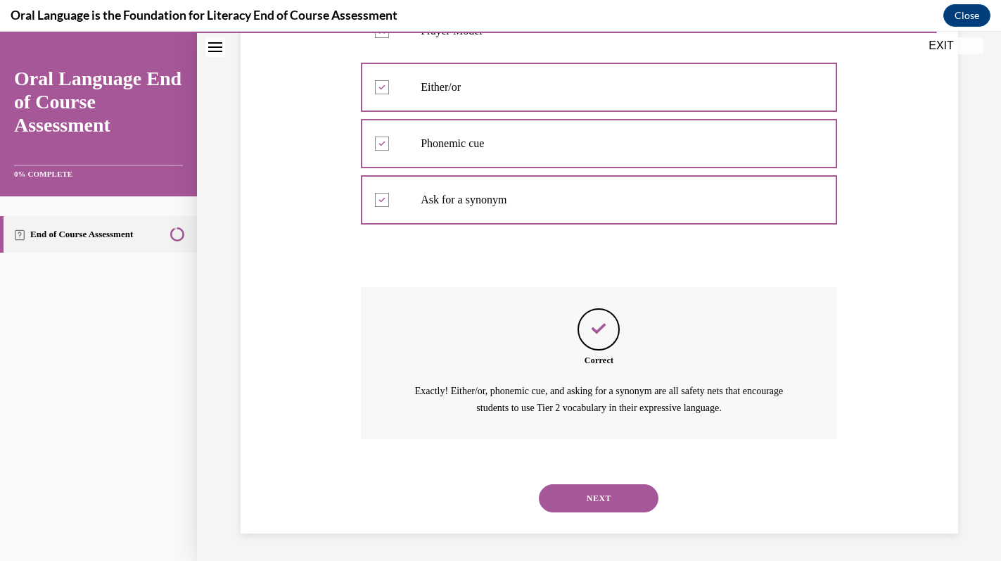
click at [588, 499] on button "NEXT" at bounding box center [599, 498] width 120 height 28
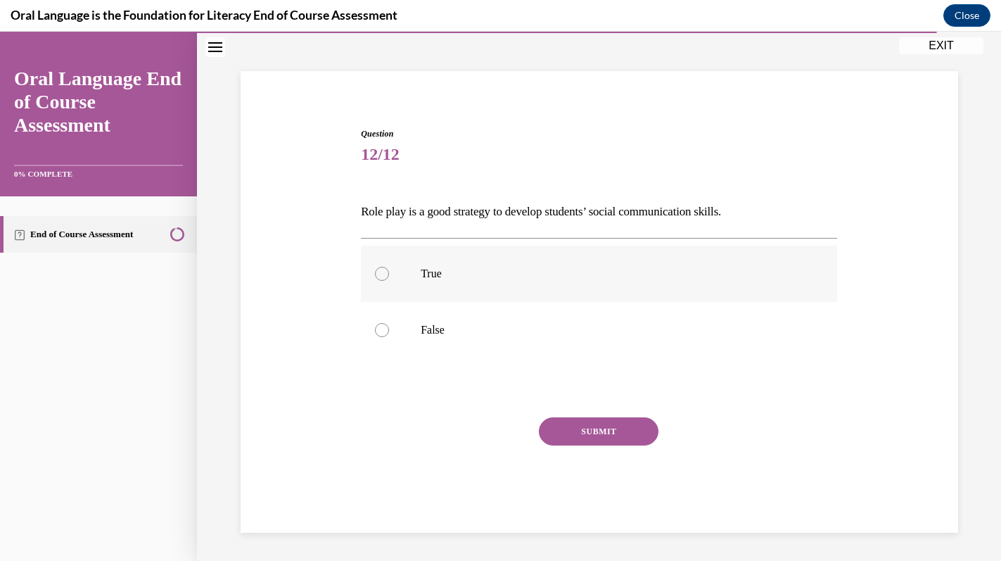
click at [466, 277] on p "True" at bounding box center [611, 274] width 381 height 14
click at [389, 277] on input "True" at bounding box center [382, 274] width 14 height 14
radio input "true"
click at [583, 431] on button "SUBMIT" at bounding box center [599, 431] width 120 height 28
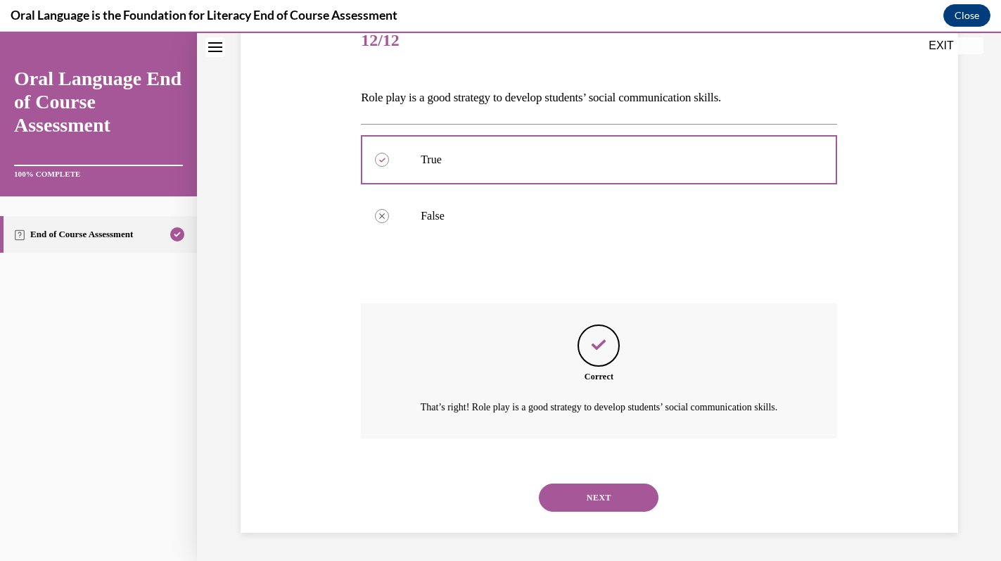
scroll to position [198, 0]
click at [584, 475] on div "NEXT" at bounding box center [599, 497] width 476 height 56
click at [582, 498] on button "NEXT" at bounding box center [599, 497] width 120 height 28
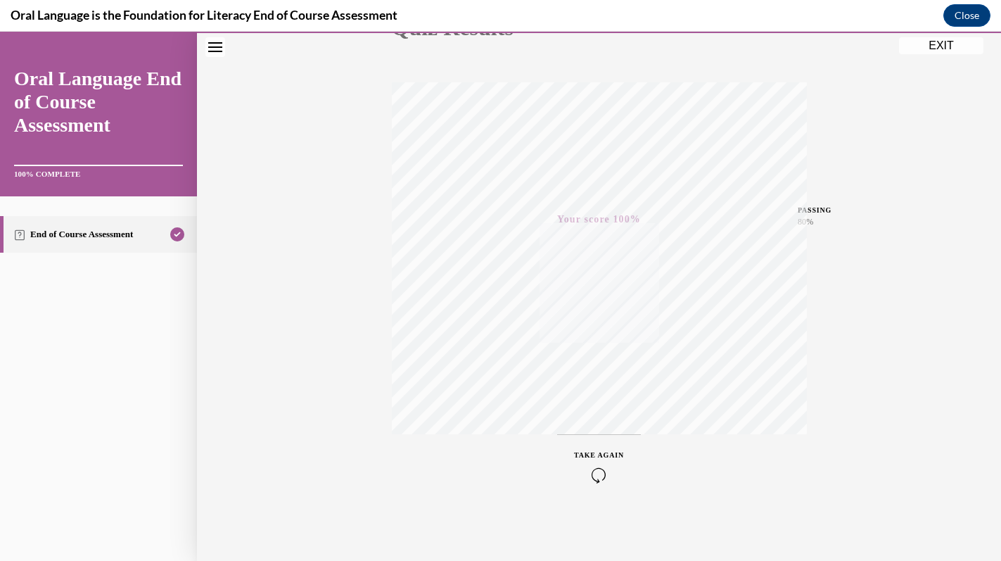
scroll to position [0, 0]
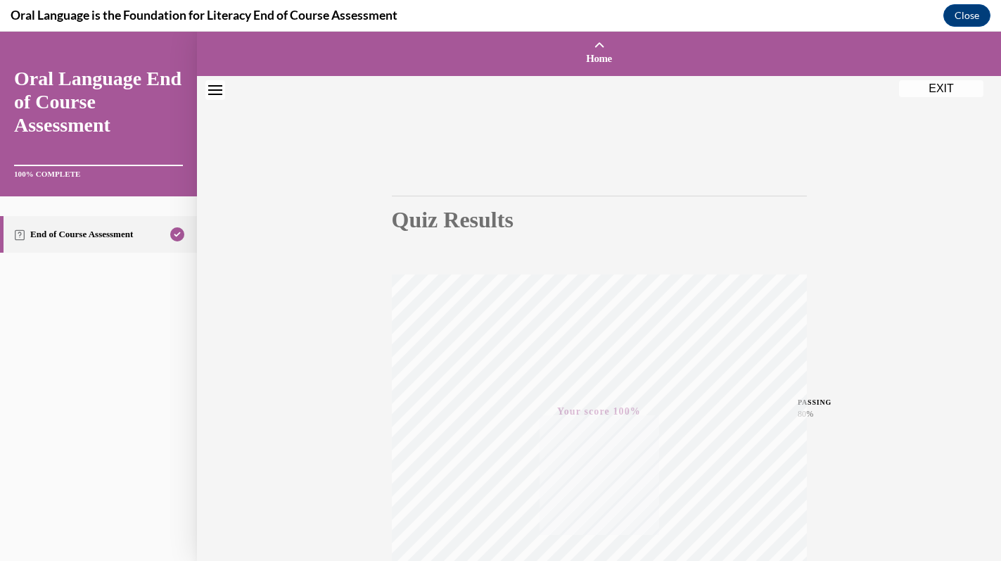
click at [939, 84] on button "EXIT" at bounding box center [941, 88] width 84 height 17
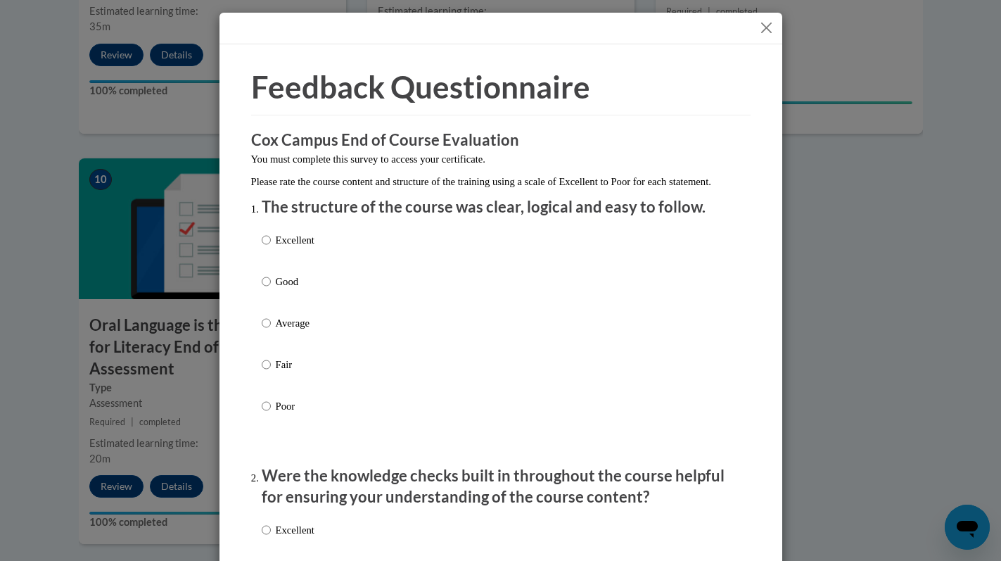
click at [762, 30] on button "Close" at bounding box center [766, 28] width 18 height 18
